Goal: Task Accomplishment & Management: Use online tool/utility

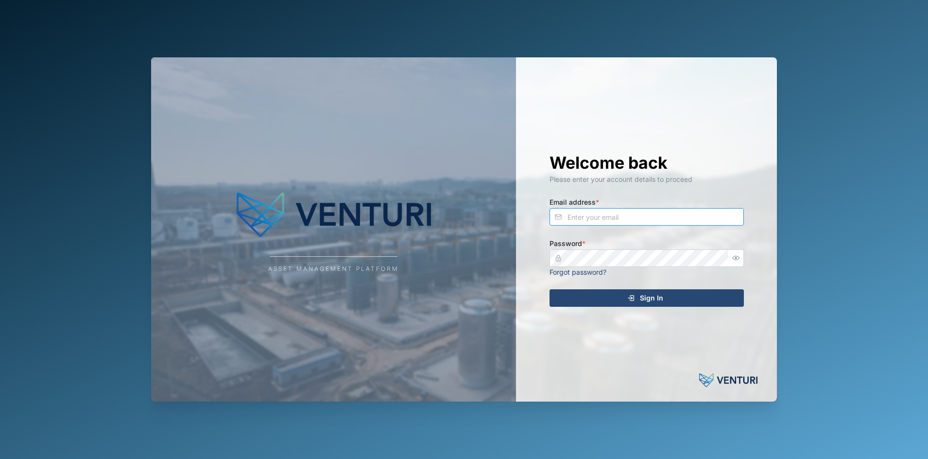
type input "[EMAIL_ADDRESS][DOMAIN_NAME]"
click at [696, 291] on div "Sign In" at bounding box center [645, 297] width 179 height 17
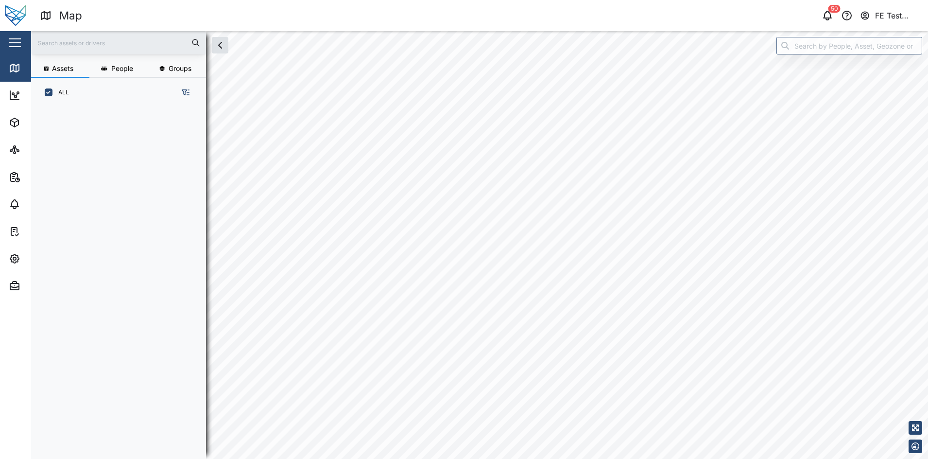
scroll to position [338, 150]
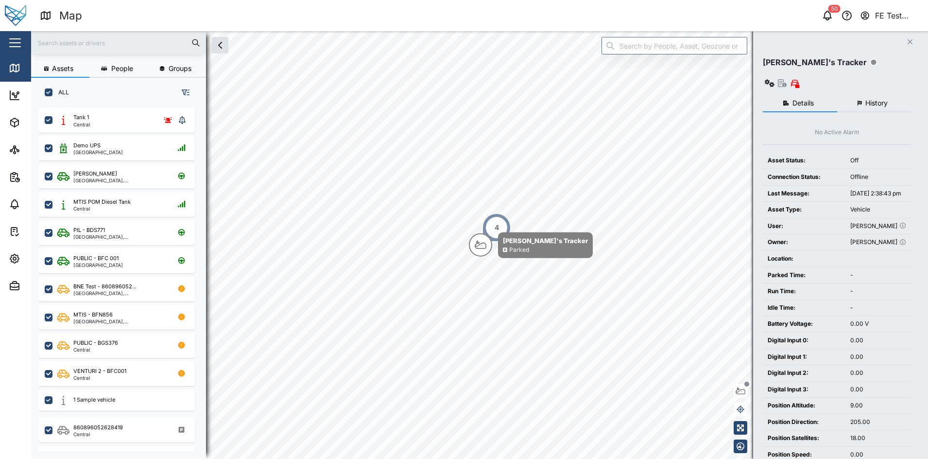
click at [829, 17] on icon "button" at bounding box center [827, 16] width 12 height 12
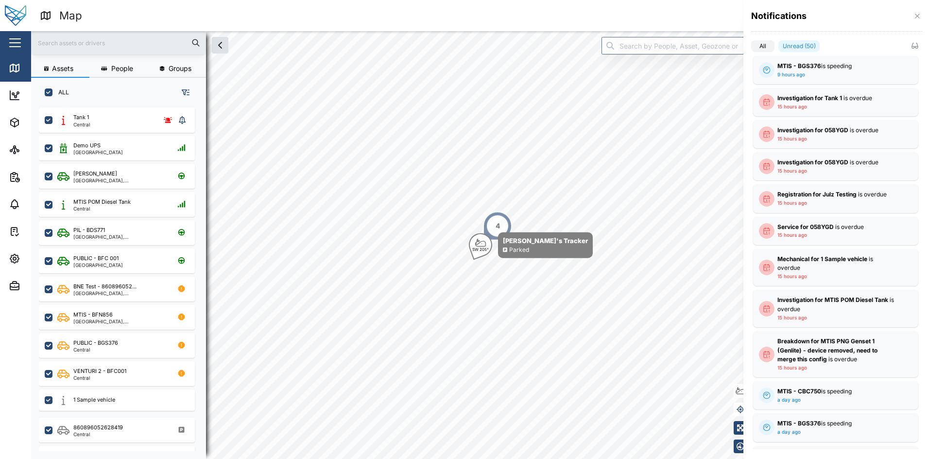
click at [914, 17] on icon "button" at bounding box center [917, 16] width 8 height 8
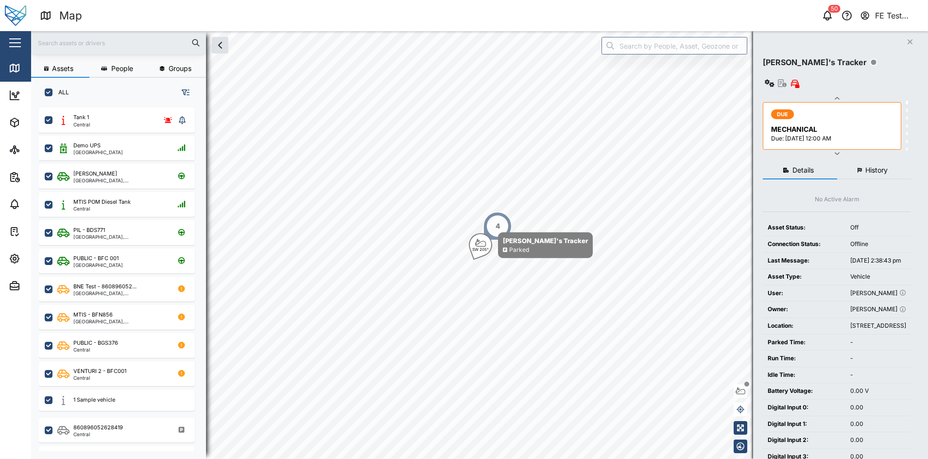
click at [879, 19] on div "FE Test Admin" at bounding box center [897, 16] width 45 height 12
click at [824, 18] on icon "button" at bounding box center [827, 14] width 8 height 7
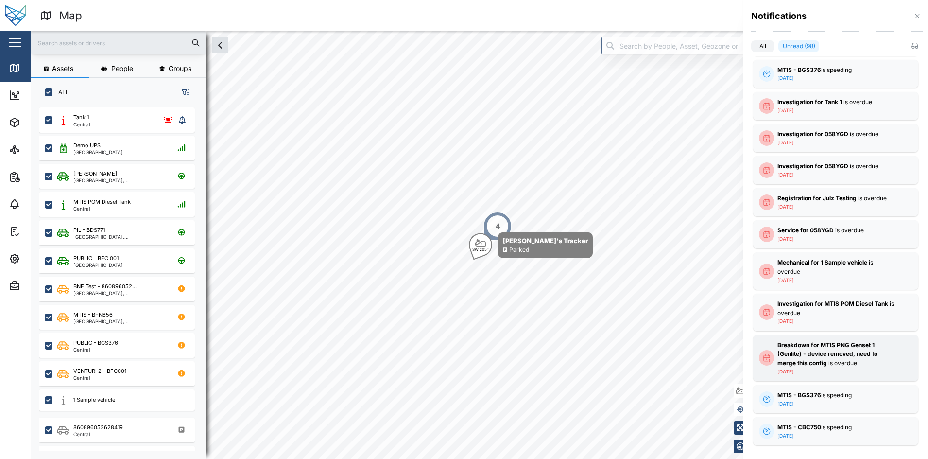
scroll to position [1392, 0]
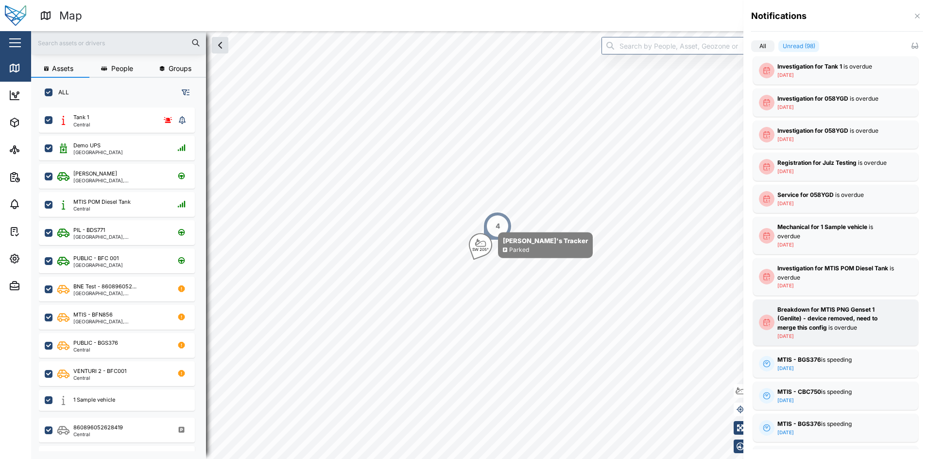
click at [852, 336] on div "Breakdown for MTIS PNG Genset 1 (Genlite) - device removed, need to merge this …" at bounding box center [835, 322] width 117 height 34
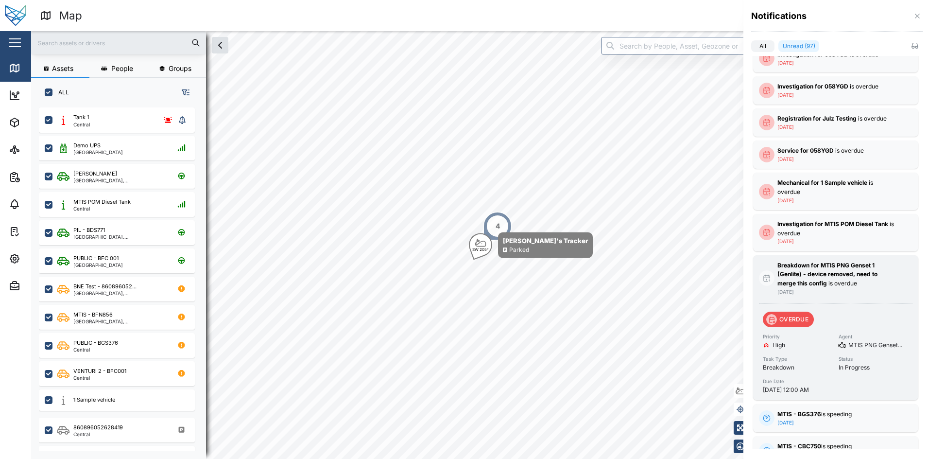
scroll to position [1437, 0]
click at [777, 337] on div "Priority" at bounding box center [798, 335] width 70 height 8
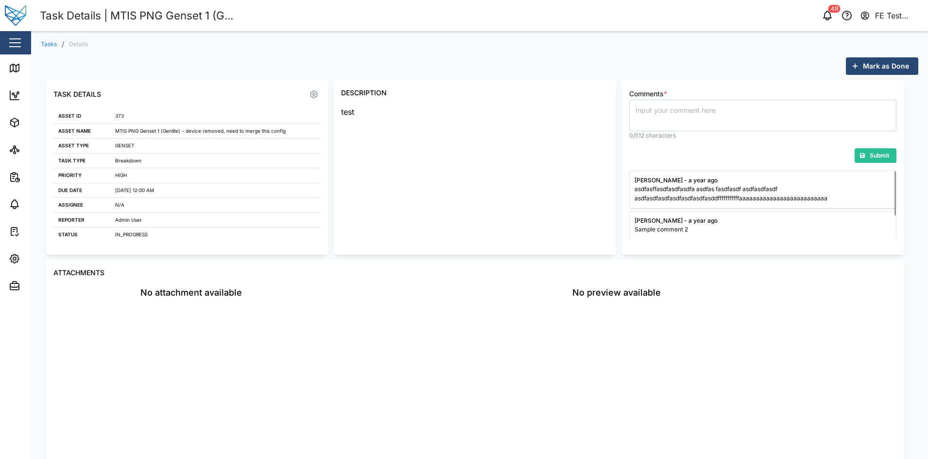
click at [117, 204] on div "N/A" at bounding box center [215, 205] width 201 height 8
drag, startPoint x: 117, startPoint y: 204, endPoint x: 240, endPoint y: 156, distance: 132.6
click at [240, 156] on td "Breakdown" at bounding box center [215, 160] width 210 height 15
click at [885, 8] on div "Task Details | MTIS PNG Genset 1 (G... 49 FE Test Admin" at bounding box center [484, 15] width 888 height 17
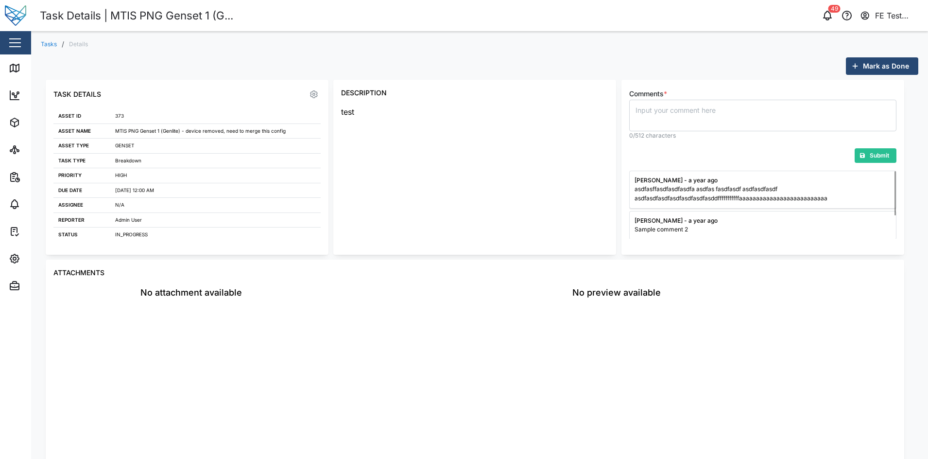
click at [885, 14] on div "FE Test Admin" at bounding box center [897, 16] width 45 height 12
click at [314, 97] on icon "button" at bounding box center [314, 94] width 8 height 8
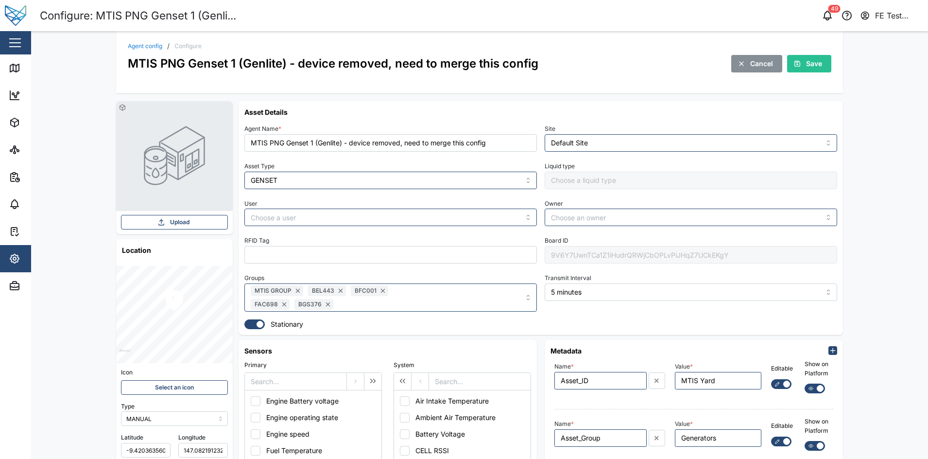
type input "Default Site"
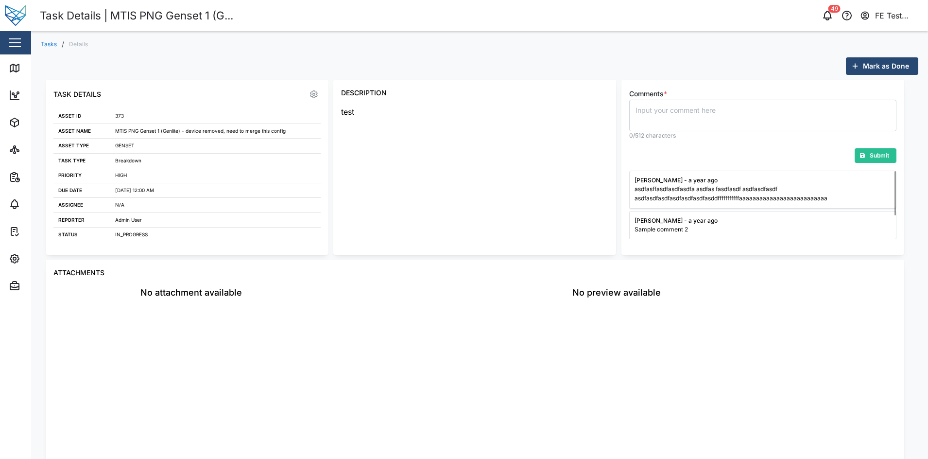
click at [53, 44] on link "Tasks" at bounding box center [49, 44] width 16 height 6
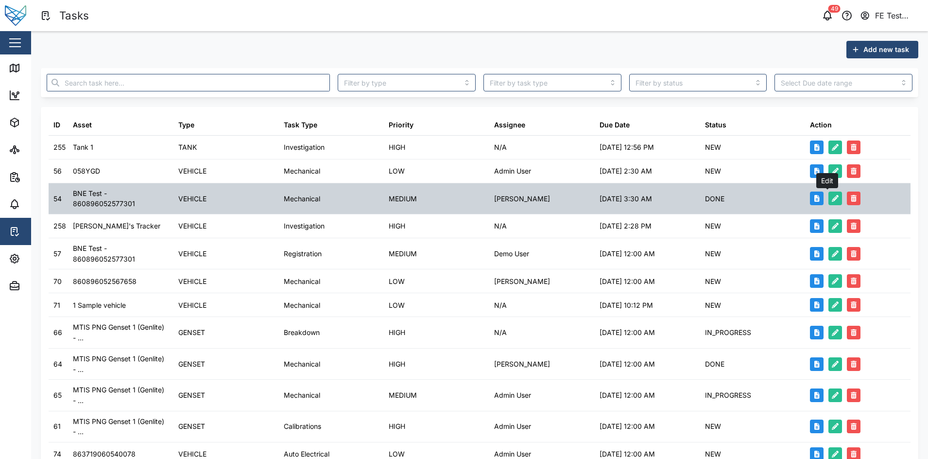
click at [829, 194] on button "button" at bounding box center [835, 198] width 14 height 14
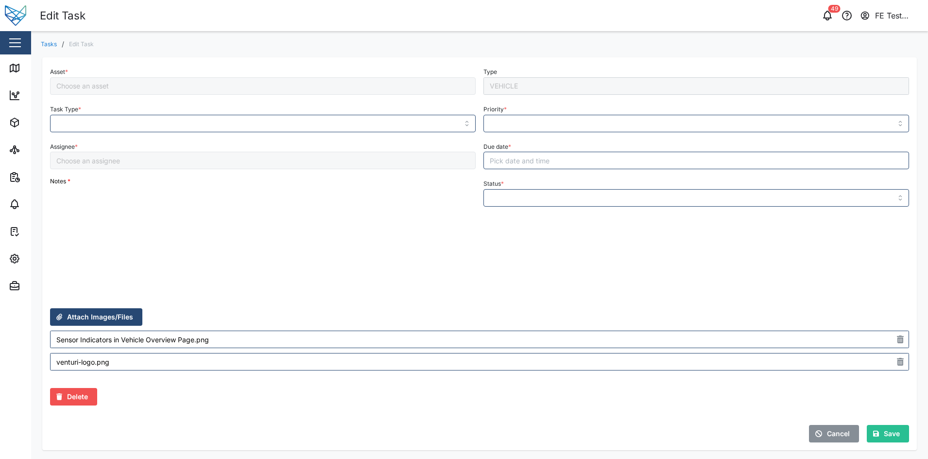
type input "Mechanical"
type input "MEDIUM"
type input "DONE"
type input "Declan Delahunty"
type input "BNE Test - 860896052577301"
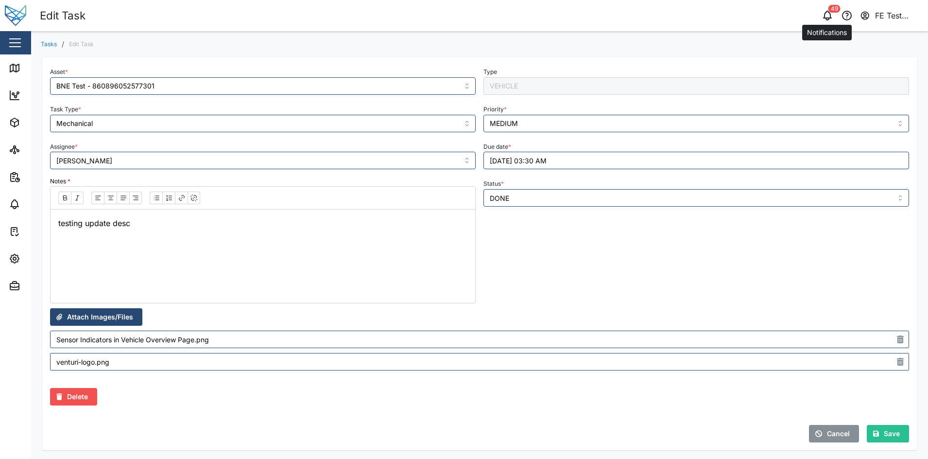
click at [833, 18] on button "button" at bounding box center [827, 16] width 14 height 14
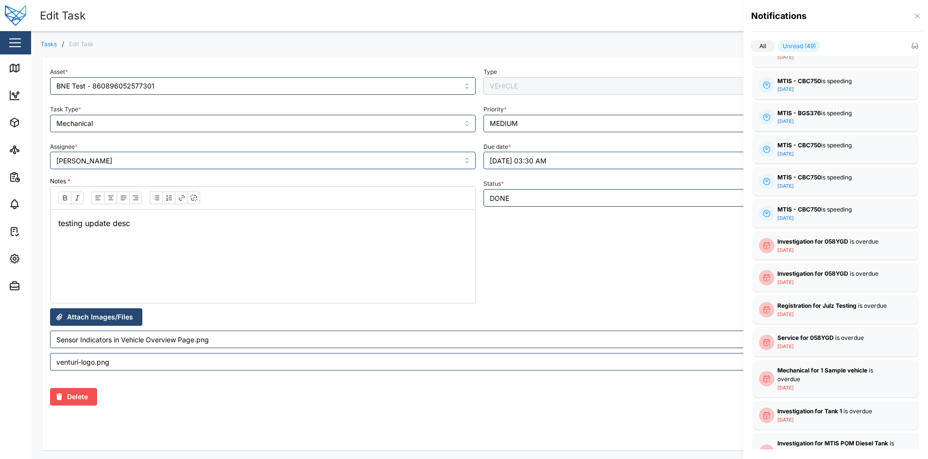
scroll to position [763, 0]
